Goal: Navigation & Orientation: Find specific page/section

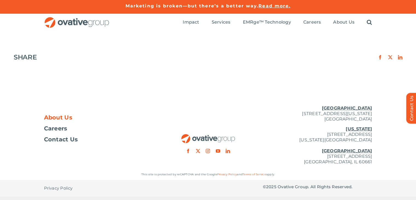
click at [58, 117] on span "About Us" at bounding box center [58, 117] width 28 height 5
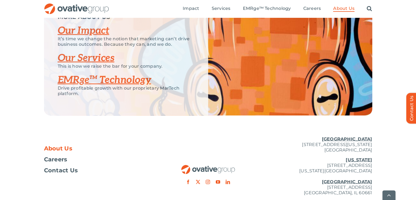
scroll to position [1158, 0]
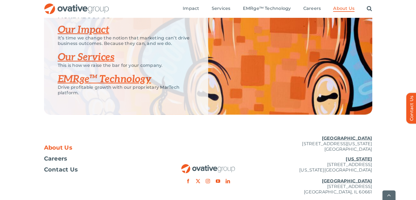
click at [104, 63] on link "Our Services" at bounding box center [86, 57] width 57 height 12
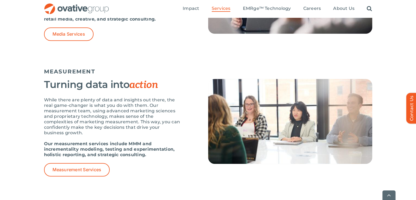
scroll to position [435, 0]
